Goal: Task Accomplishment & Management: Manage account settings

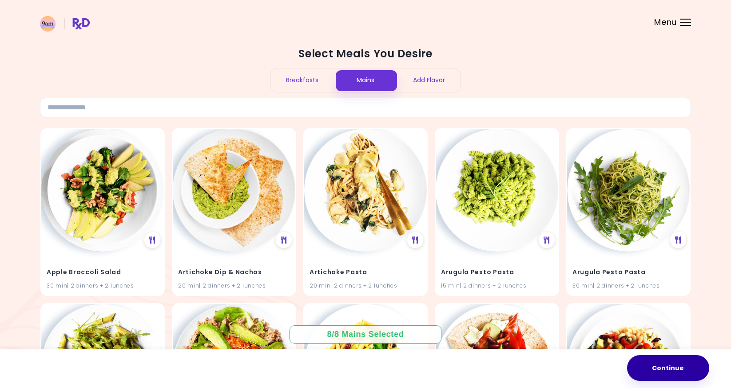
click at [672, 380] on button "Continue" at bounding box center [668, 368] width 82 height 26
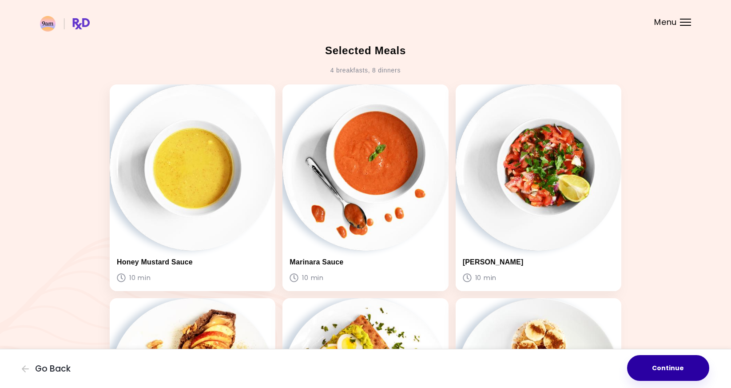
click at [671, 362] on button "Continue" at bounding box center [668, 368] width 82 height 26
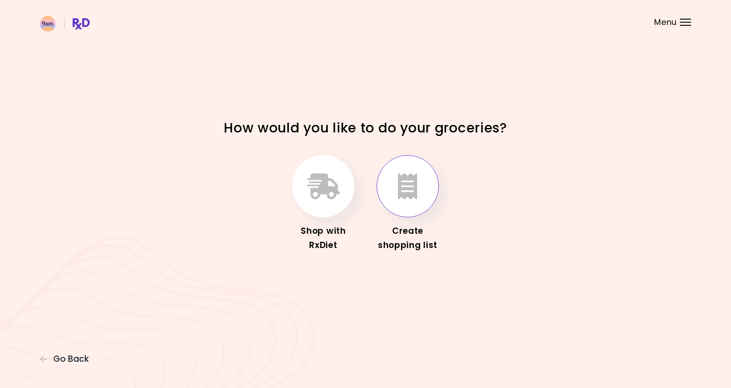
click at [411, 179] on icon "button" at bounding box center [408, 186] width 20 height 26
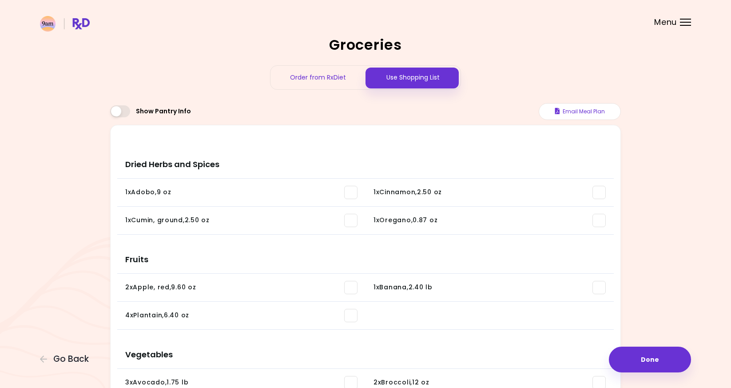
click at [115, 109] on span at bounding box center [120, 111] width 20 height 12
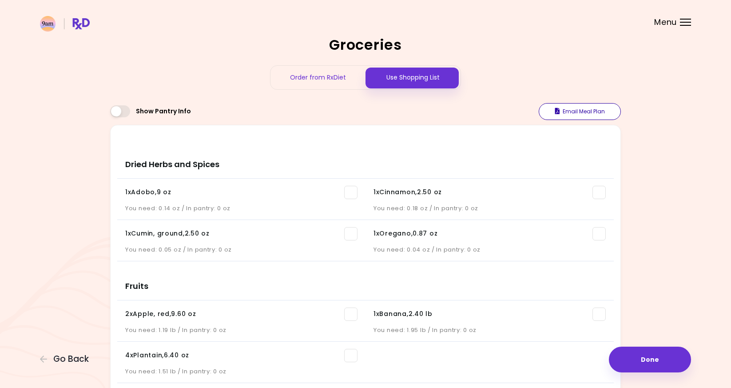
click at [591, 113] on button "Email Meal Plan" at bounding box center [580, 111] width 82 height 17
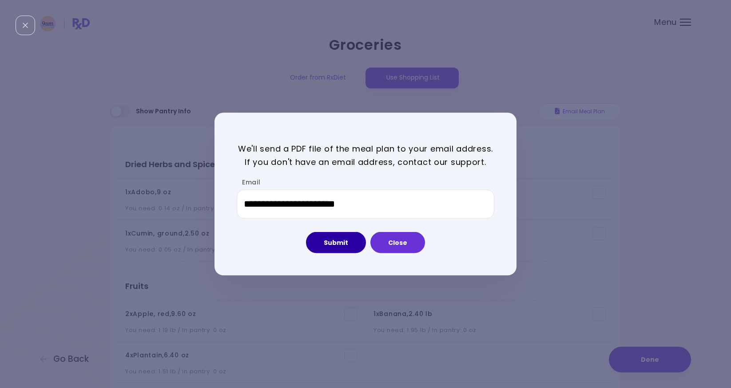
click at [335, 246] on button "Submit" at bounding box center [336, 242] width 60 height 21
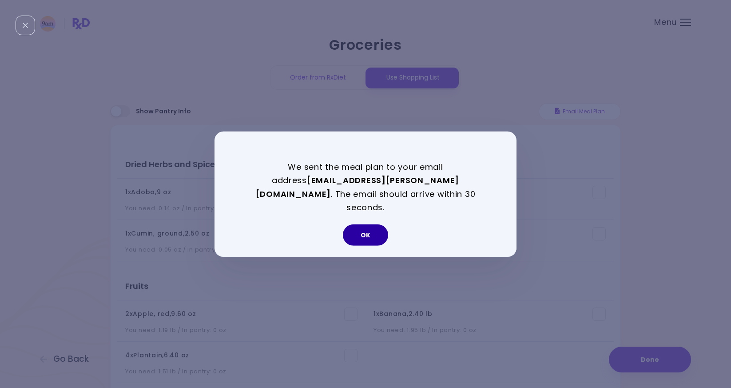
click at [371, 230] on button "OK" at bounding box center [365, 234] width 45 height 21
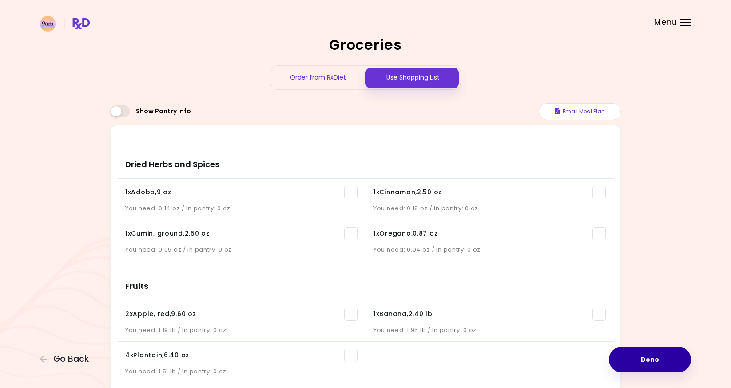
click at [645, 352] on button "Done" at bounding box center [650, 360] width 82 height 26
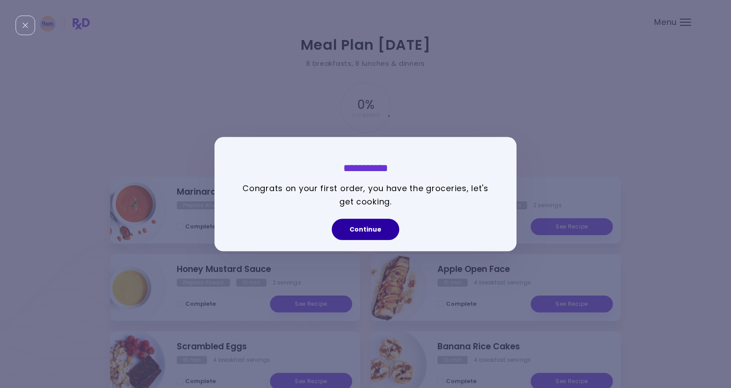
click at [369, 234] on button "Continue" at bounding box center [366, 229] width 68 height 21
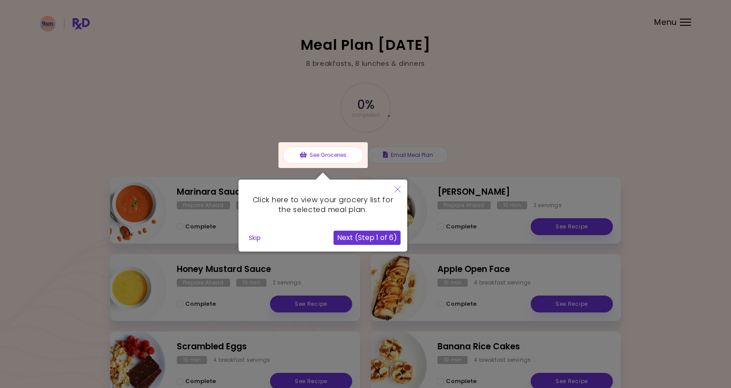
click at [380, 242] on button "Next (Step 1 of 6)" at bounding box center [367, 238] width 67 height 14
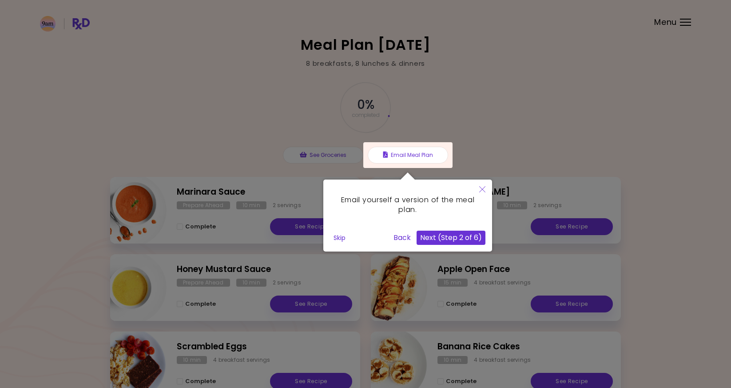
click at [458, 240] on button "Next (Step 2 of 6)" at bounding box center [451, 238] width 69 height 14
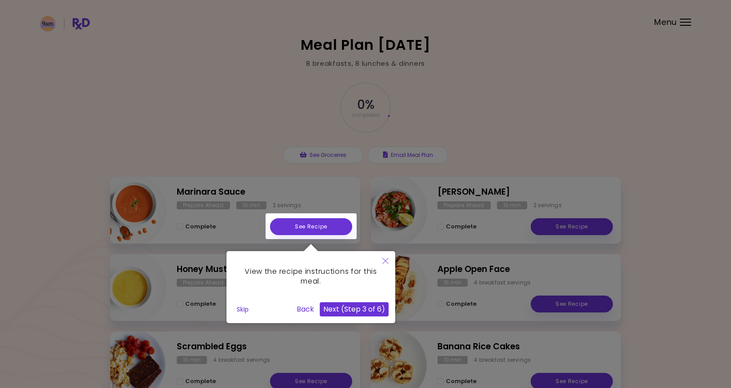
click at [368, 307] on button "Next (Step 3 of 6)" at bounding box center [354, 309] width 69 height 14
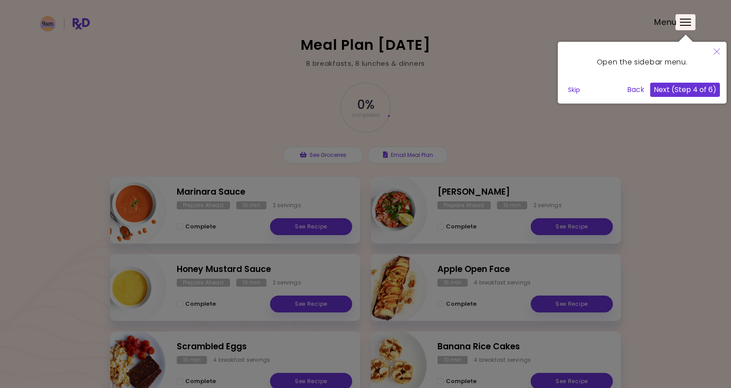
click at [685, 94] on button "Next (Step 4 of 6)" at bounding box center [686, 90] width 70 height 14
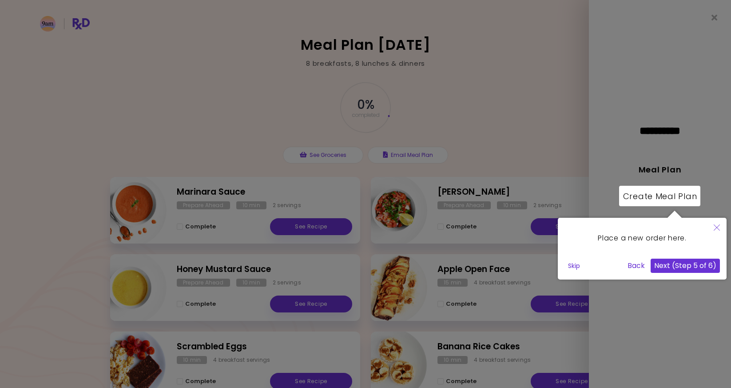
click at [704, 266] on button "Next (Step 5 of 6)" at bounding box center [685, 266] width 69 height 14
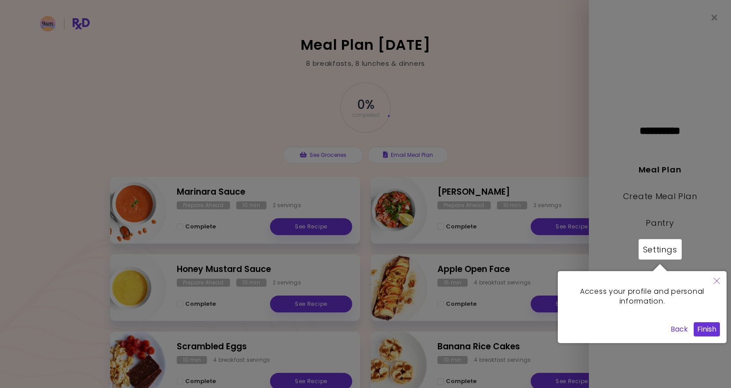
click at [711, 334] on button "Finish" at bounding box center [707, 329] width 26 height 14
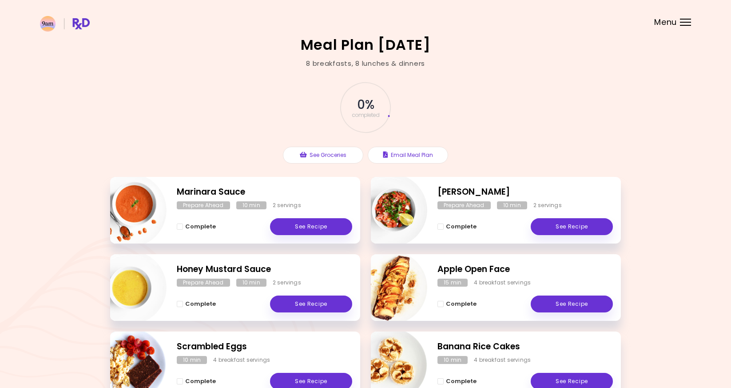
click at [666, 25] on span "Menu" at bounding box center [666, 22] width 23 height 8
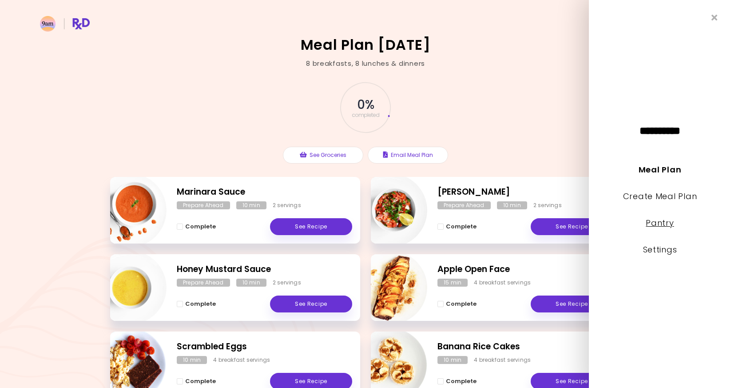
click at [663, 226] on link "Pantry" at bounding box center [660, 222] width 28 height 11
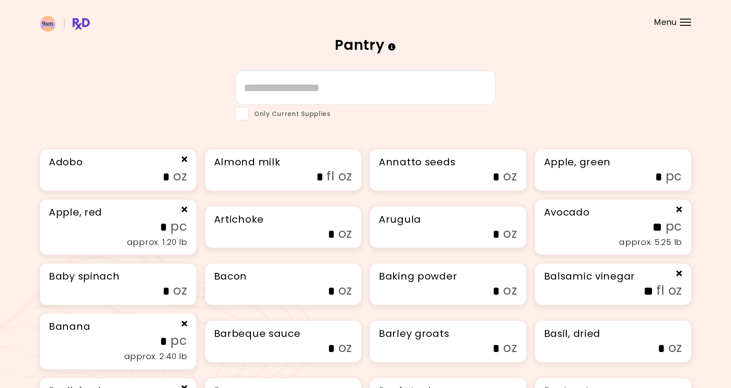
click at [689, 15] on header at bounding box center [365, 18] width 731 height 36
click at [687, 29] on header at bounding box center [365, 18] width 731 height 36
click at [685, 27] on header at bounding box center [365, 18] width 731 height 36
click at [685, 21] on div "Menu" at bounding box center [685, 22] width 11 height 7
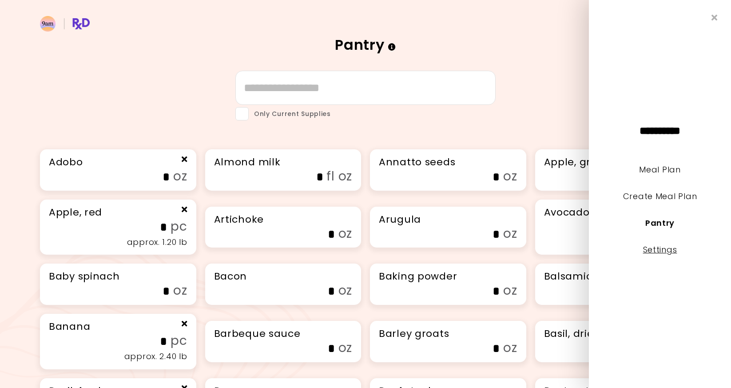
click at [672, 254] on link "Settings" at bounding box center [660, 249] width 34 height 11
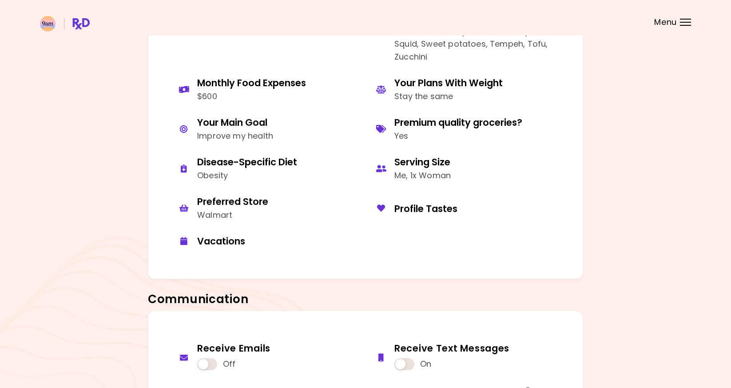
scroll to position [533, 0]
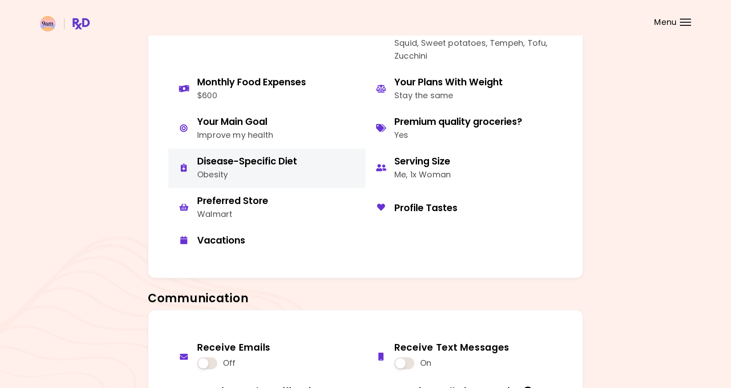
click at [244, 172] on div "Obesity" at bounding box center [247, 174] width 100 height 13
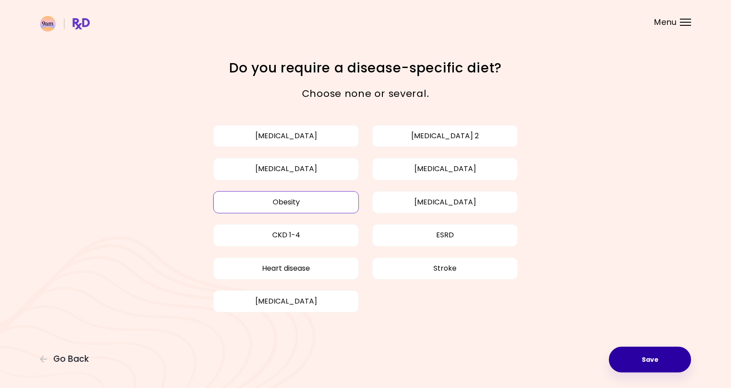
click at [650, 363] on button "Save" at bounding box center [650, 360] width 82 height 26
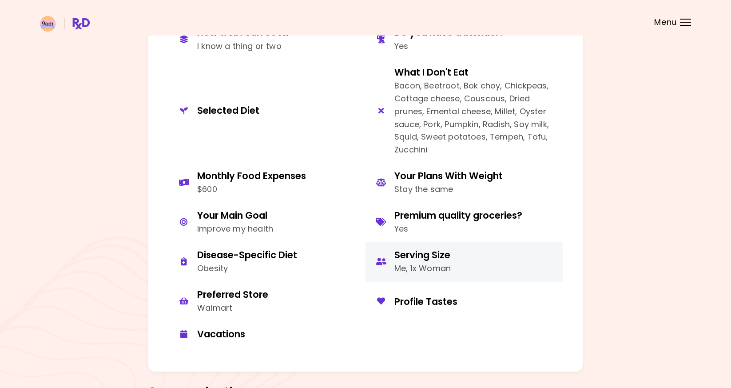
scroll to position [436, 0]
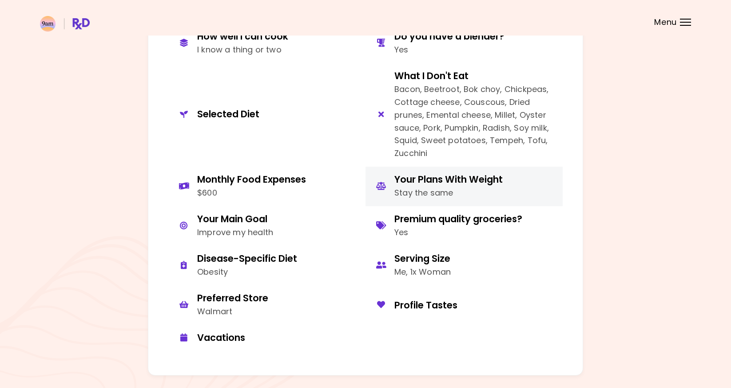
click at [470, 191] on div "Stay the same" at bounding box center [449, 193] width 108 height 13
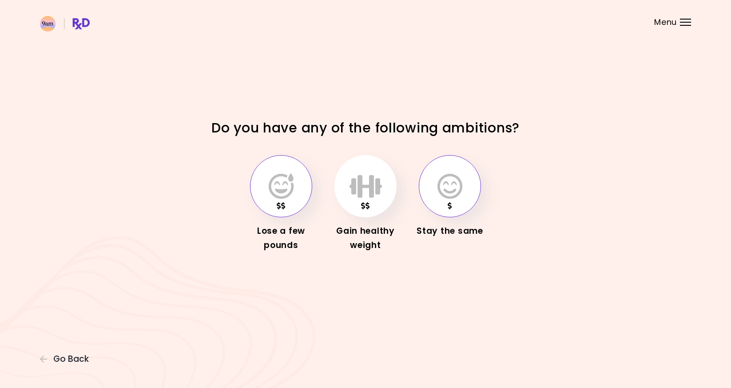
click at [290, 201] on button "button" at bounding box center [281, 186] width 62 height 62
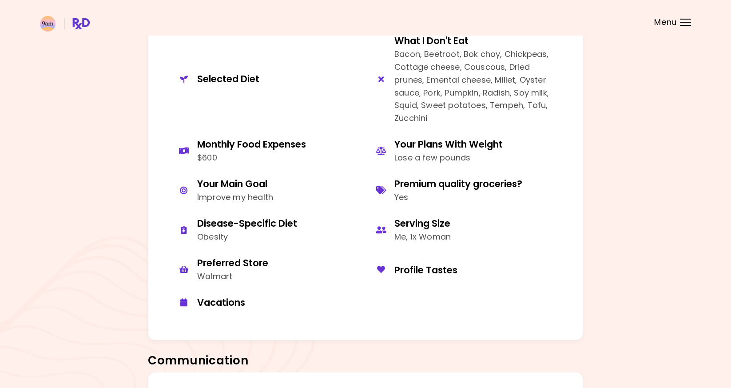
scroll to position [466, 0]
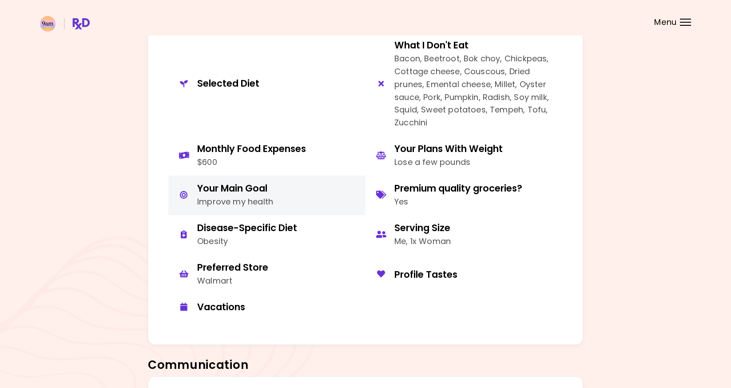
click at [282, 200] on button "Your Main Goal Improve my health" at bounding box center [266, 196] width 197 height 40
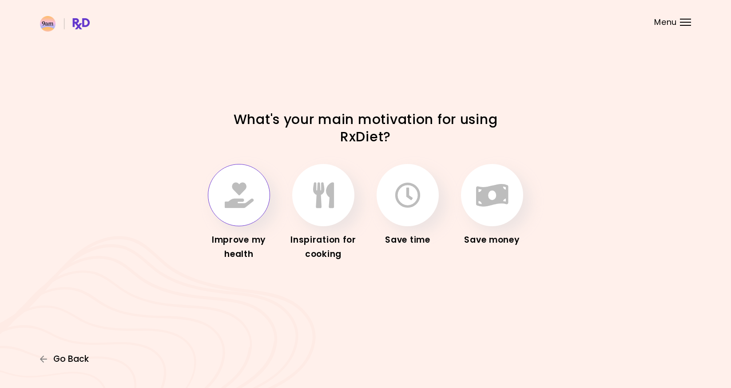
click at [79, 358] on span "Go Back" at bounding box center [71, 359] width 36 height 10
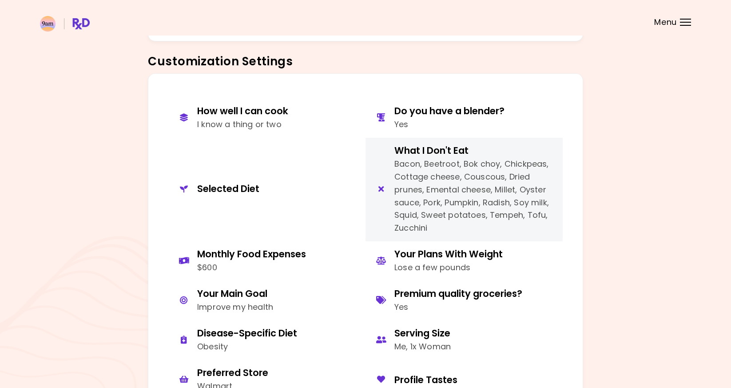
scroll to position [370, 0]
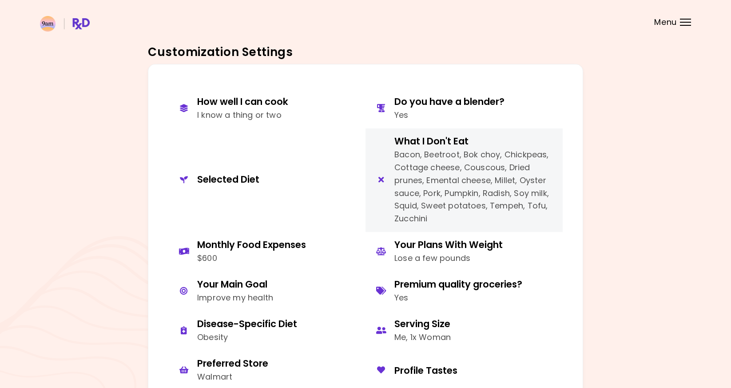
click at [440, 193] on div "Bacon, Beetroot, Bok choy, Chickpeas, Cottage cheese, Couscous, Dried prunes, E…" at bounding box center [476, 186] width 162 height 77
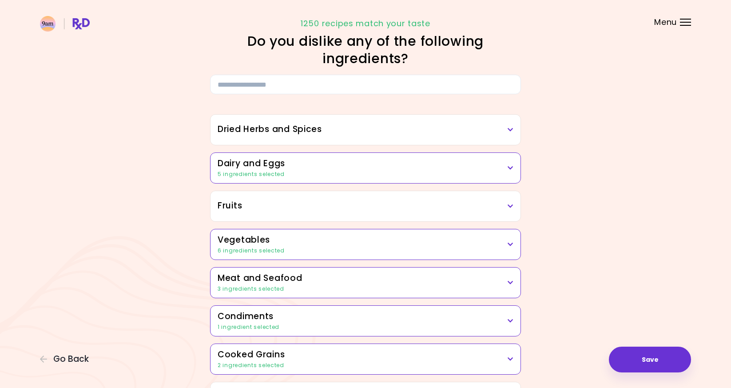
scroll to position [23, 0]
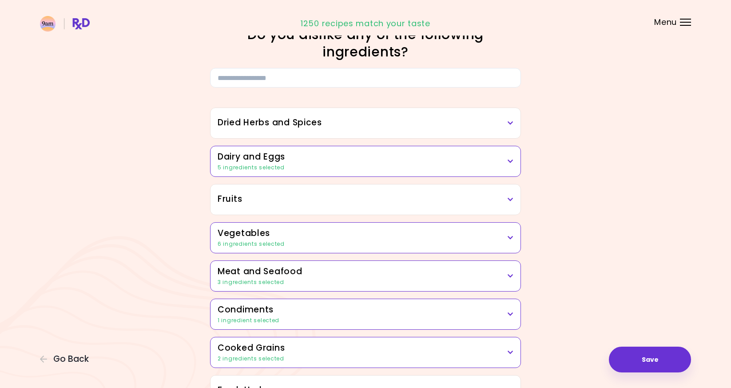
click at [343, 244] on div "6 ingredients selected" at bounding box center [366, 244] width 296 height 8
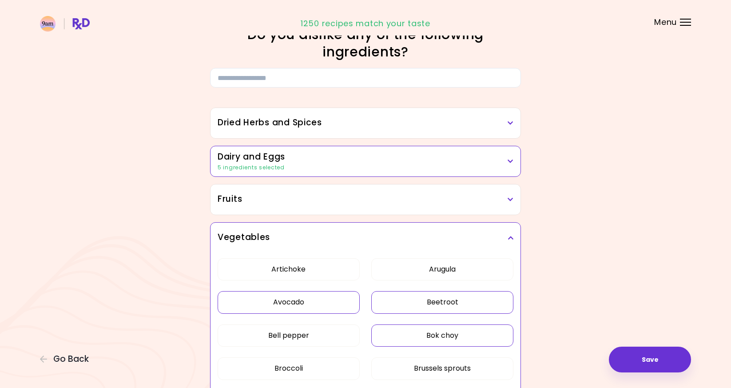
click at [320, 310] on button "Avocado" at bounding box center [289, 302] width 142 height 22
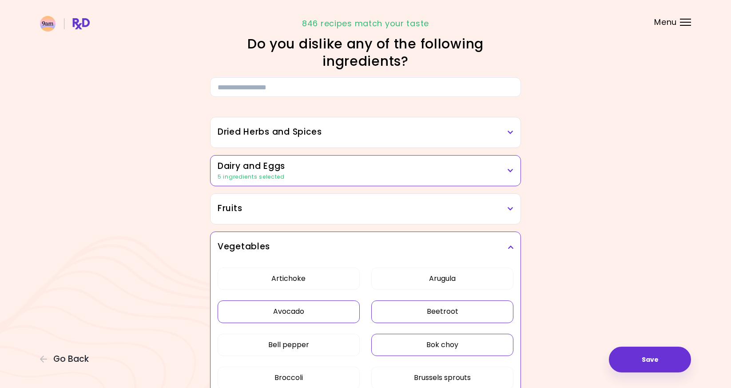
scroll to position [156, 0]
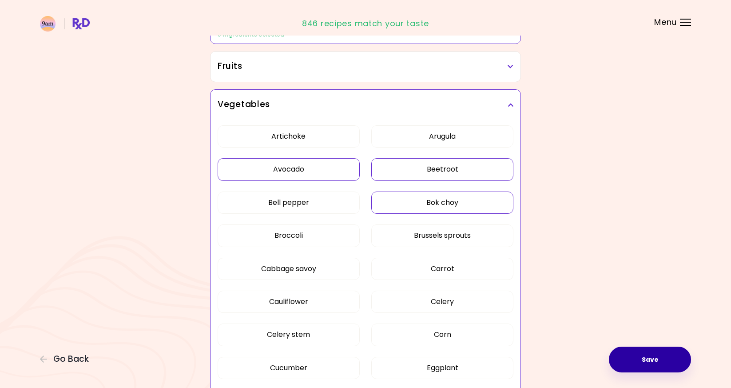
click at [628, 362] on button "Save" at bounding box center [650, 360] width 82 height 26
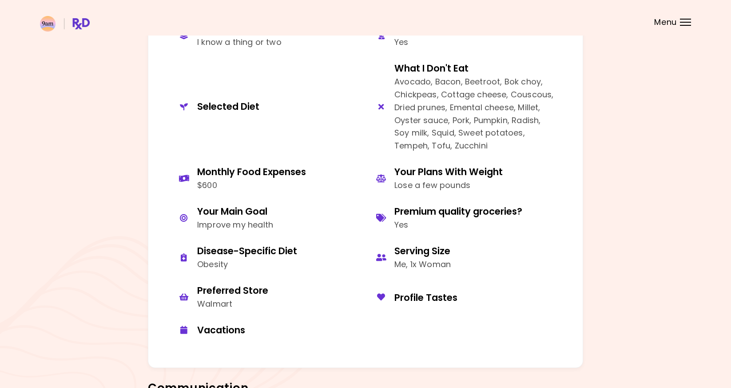
scroll to position [444, 0]
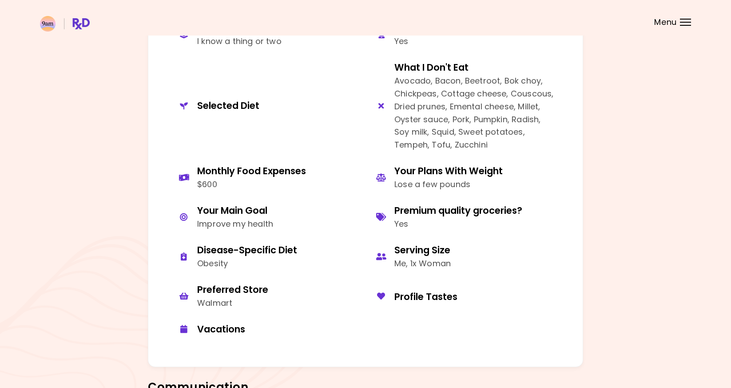
click at [680, 26] on header at bounding box center [365, 18] width 731 height 36
click at [685, 18] on header at bounding box center [365, 18] width 731 height 36
click at [685, 32] on header at bounding box center [365, 18] width 731 height 36
click at [685, 24] on div "Menu" at bounding box center [685, 22] width 11 height 7
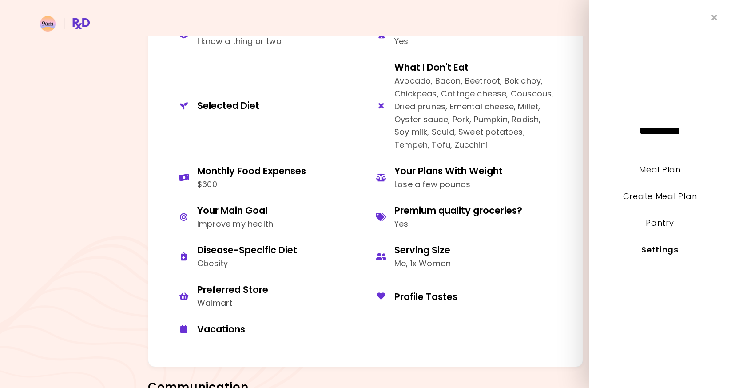
click at [668, 167] on link "Meal Plan" at bounding box center [659, 169] width 41 height 11
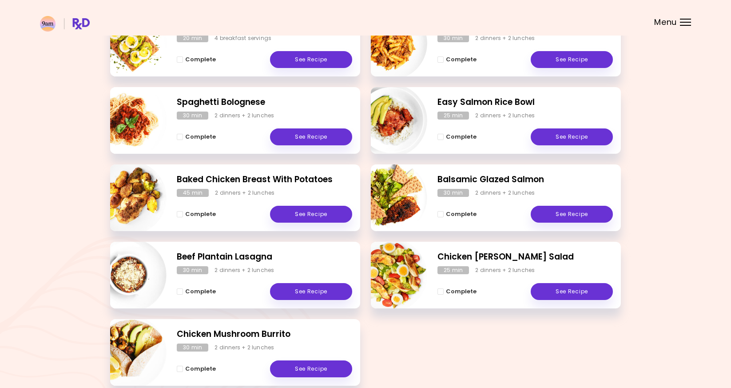
scroll to position [400, 0]
